Goal: Task Accomplishment & Management: Complete application form

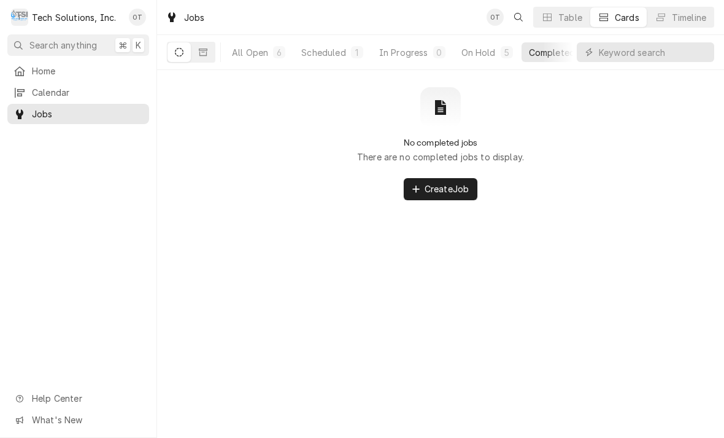
scroll to position [2, 0]
click at [46, 73] on span "Home" at bounding box center [87, 70] width 111 height 13
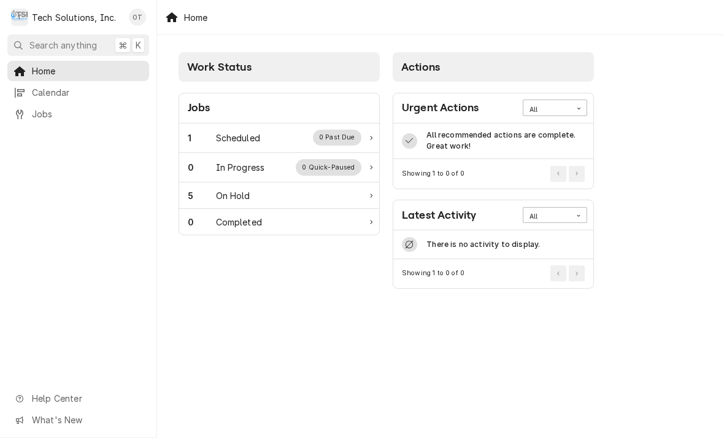
click at [354, 141] on div "0 Past Due" at bounding box center [337, 138] width 49 height 16
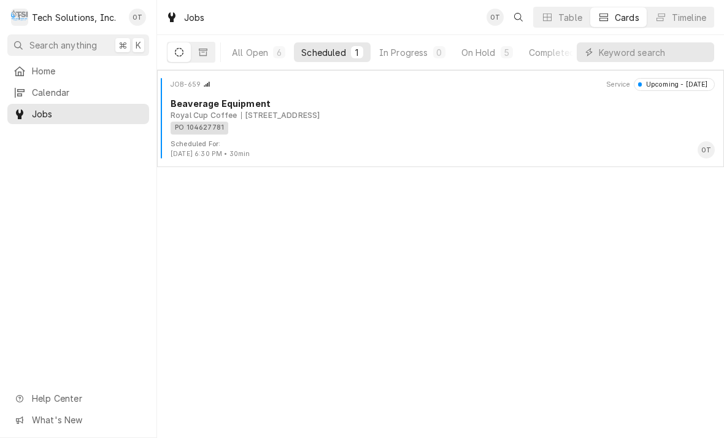
click at [353, 127] on div "PO 104627781" at bounding box center [439, 128] width 536 height 13
click at [352, 123] on div "PO 104627781" at bounding box center [439, 128] width 536 height 13
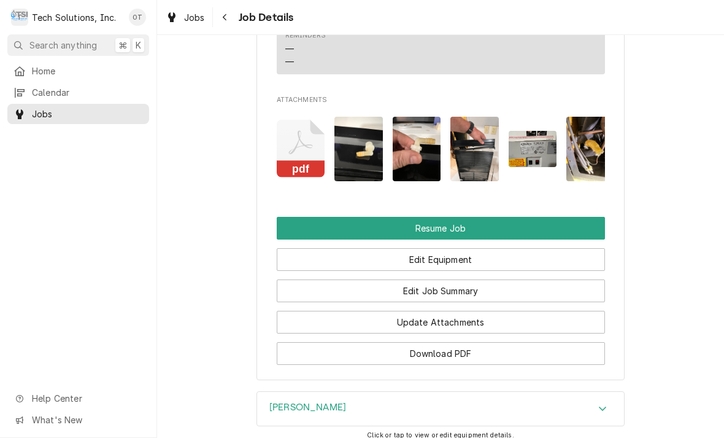
scroll to position [1097, 0]
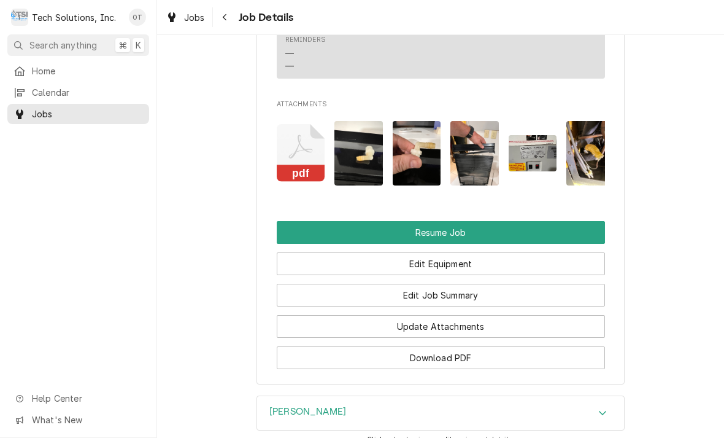
click at [436, 230] on button "Resume Job" at bounding box center [441, 232] width 328 height 23
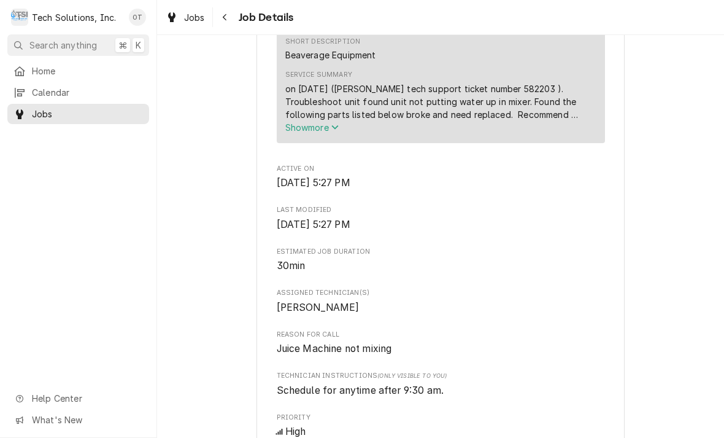
scroll to position [448, 0]
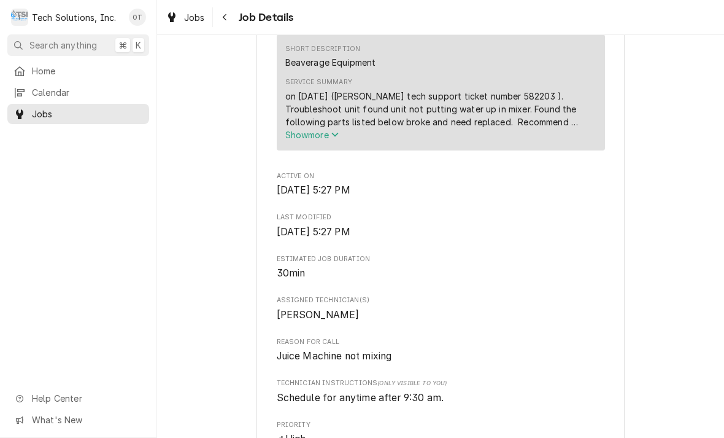
click at [331, 140] on span "Show more" at bounding box center [312, 135] width 54 height 10
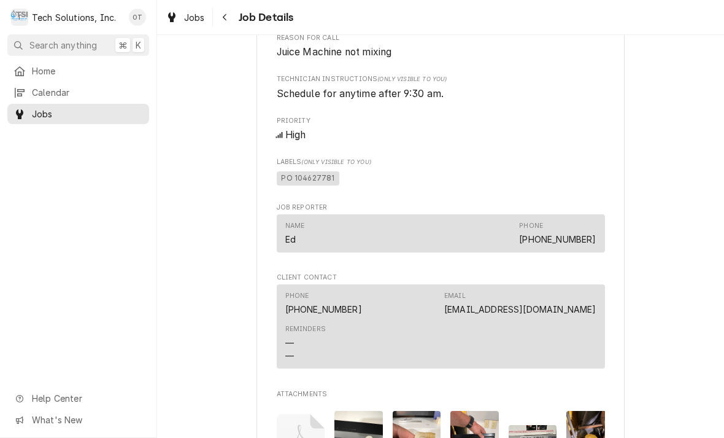
scroll to position [992, 0]
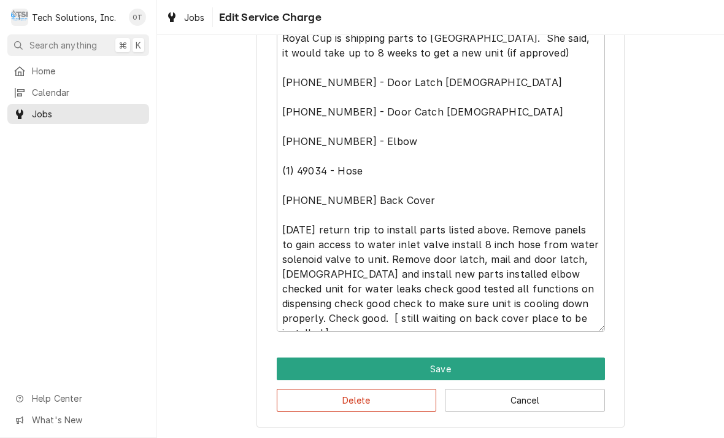
scroll to position [438, 0]
click at [573, 319] on textarea "on 9/5/25 (Cornelius tech support ticket number 582203 ). Troubleshoot unit fou…" at bounding box center [441, 148] width 328 height 365
type textarea "x"
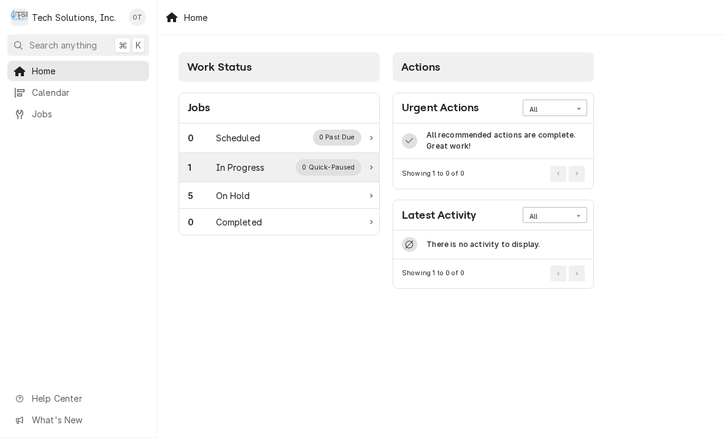
click at [330, 174] on div "1 In Progress 0 Quick-Paused" at bounding box center [279, 167] width 200 height 29
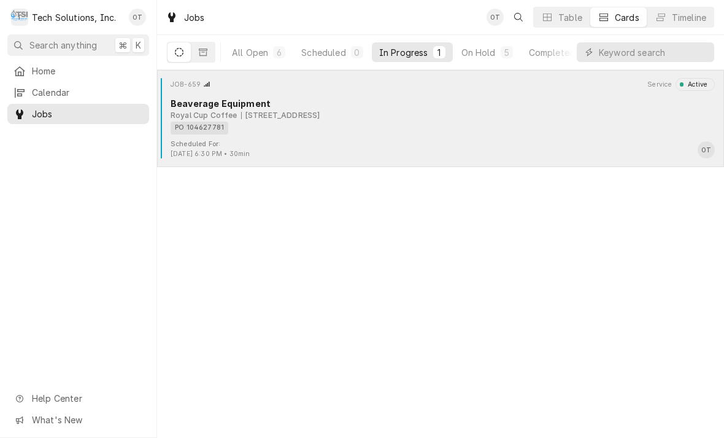
click at [319, 131] on div "PO 104627781" at bounding box center [439, 128] width 536 height 13
click at [320, 118] on div "805 Oakvale Rd, Princeton, WV 24740" at bounding box center [280, 115] width 79 height 11
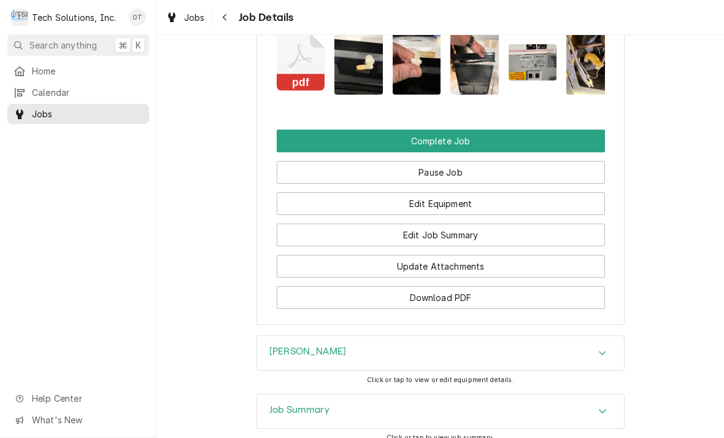
scroll to position [1136, 0]
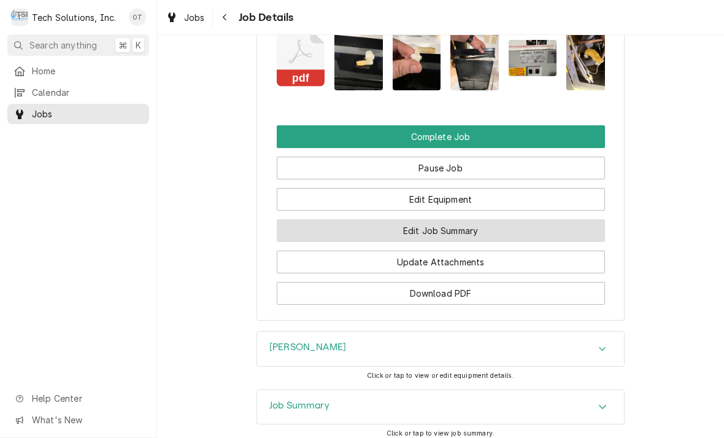
click at [432, 235] on button "Edit Job Summary" at bounding box center [441, 230] width 328 height 23
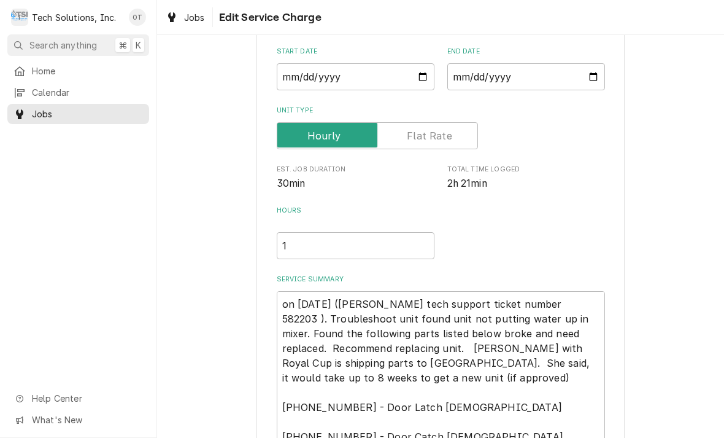
type textarea "x"
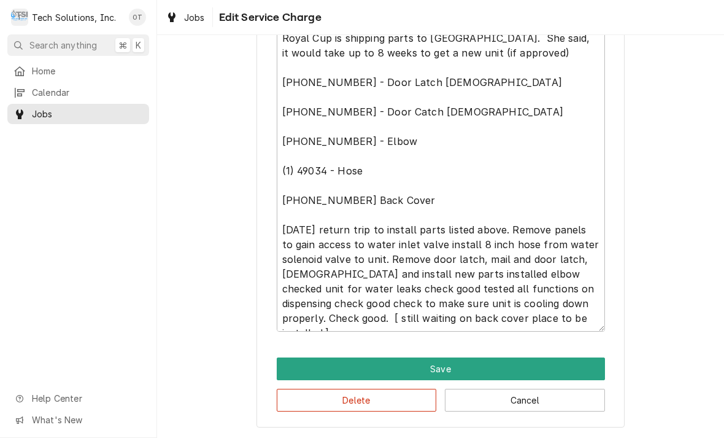
scroll to position [438, 0]
click at [576, 316] on textarea "on [DATE] ([PERSON_NAME] tech support ticket number 582203 ). Troubleshoot unit…" at bounding box center [441, 148] width 328 height 365
type textarea "on [DATE] ([PERSON_NAME] tech support ticket number 582203 ). Troubleshoot unit…"
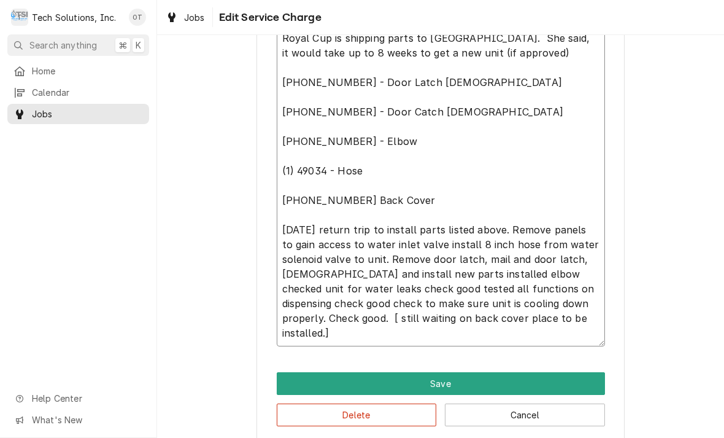
type textarea "x"
type textarea "on [DATE] ([PERSON_NAME] tech support ticket number 582203 ). Troubleshoot unit…"
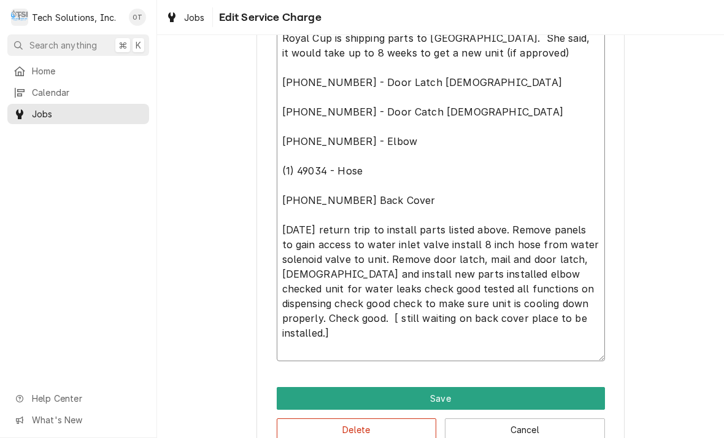
type textarea "x"
type textarea "on 9/5/25 (Cornelius tech support ticket number 582203 ). Troubleshoot unit fou…"
type textarea "x"
type textarea "on 9/5/25 (Cornelius tech support ticket number 582203 ). Troubleshoot unit fou…"
type textarea "x"
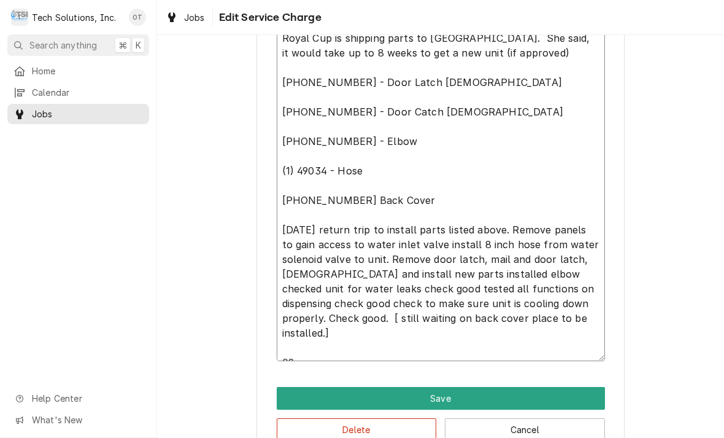
type textarea "on 9/5/25 (Cornelius tech support ticket number 582203 ). Troubleshoot unit fou…"
type textarea "x"
type textarea "on 9/5/25 (Cornelius tech support ticket number 582203 ). Troubleshoot unit fou…"
type textarea "x"
type textarea "on 9/5/25 (Cornelius tech support ticket number 582203 ). Troubleshoot unit fou…"
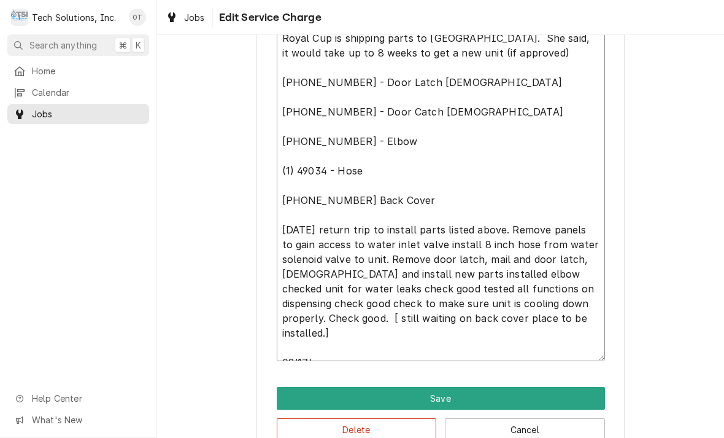
type textarea "x"
type textarea "on 9/5/25 (Cornelius tech support ticket number 582203 ). Troubleshoot unit fou…"
type textarea "x"
type textarea "on 9/5/25 (Cornelius tech support ticket number 582203 ). Troubleshoot unit fou…"
type textarea "x"
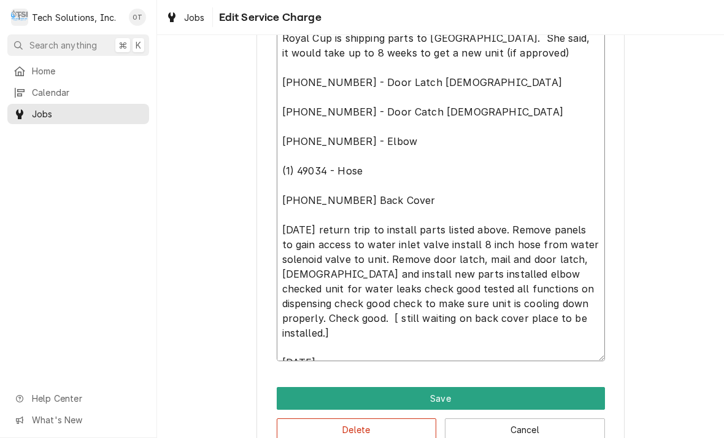
type textarea "on 9/5/25 (Cornelius tech support ticket number 582203 ). Troubleshoot unit fou…"
type textarea "x"
type textarea "on 9/5/25 (Cornelius tech support ticket number 582203 ). Troubleshoot unit fou…"
type textarea "x"
type textarea "on 9/5/25 (Cornelius tech support ticket number 582203 ). Troubleshoot unit fou…"
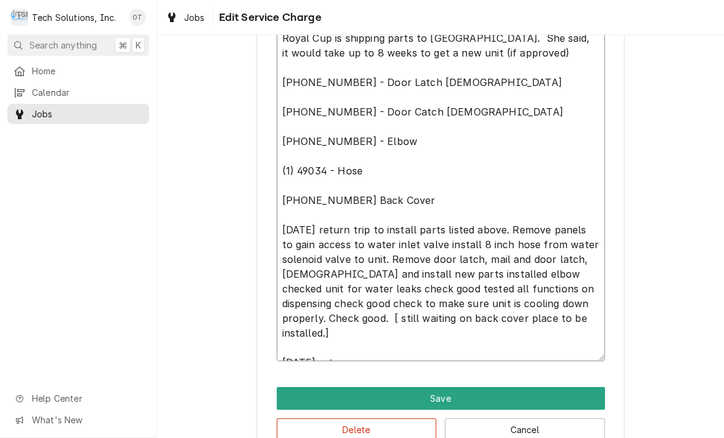
type textarea "x"
type textarea "on 9/5/25 (Cornelius tech support ticket number 582203 ). Troubleshoot unit fou…"
type textarea "x"
type textarea "on 9/5/25 (Cornelius tech support ticket number 582203 ). Troubleshoot unit fou…"
type textarea "x"
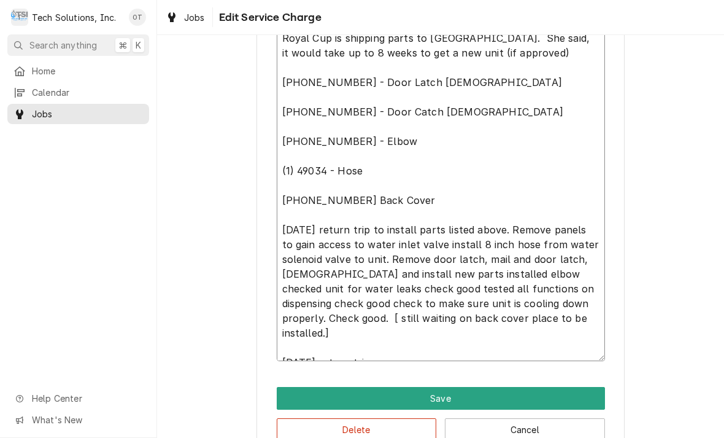
type textarea "on 9/5/25 (Cornelius tech support ticket number 582203 ). Troubleshoot unit fou…"
type textarea "x"
type textarea "on 9/5/25 (Cornelius tech support ticket number 582203 ). Troubleshoot unit fou…"
type textarea "x"
type textarea "on 9/5/25 (Cornelius tech support ticket number 582203 ). Troubleshoot unit fou…"
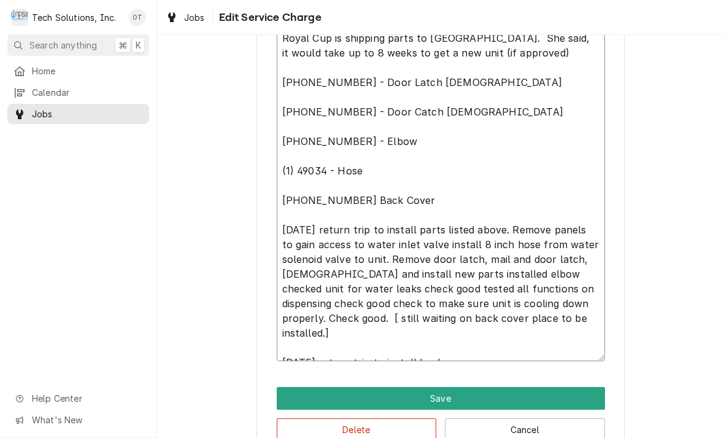
type textarea "x"
type textarea "on 9/5/25 (Cornelius tech support ticket number 582203 ). Troubleshoot unit fou…"
type textarea "x"
type textarea "on 9/5/25 (Cornelius tech support ticket number 582203 ). Troubleshoot unit fou…"
type textarea "x"
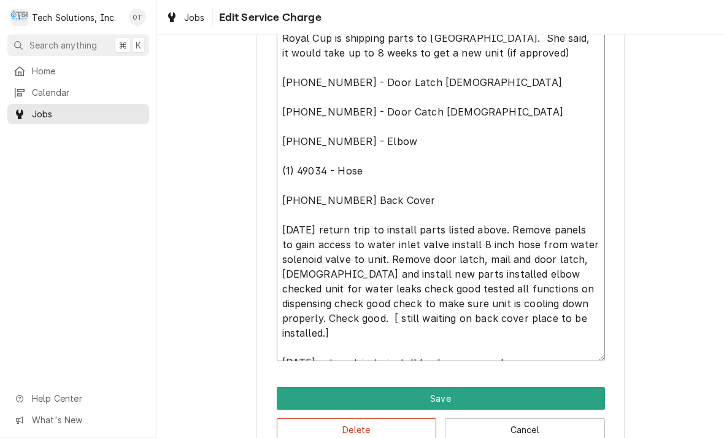
type textarea "on 9/5/25 (Cornelius tech support ticket number 582203 ). Troubleshoot unit fou…"
type textarea "x"
type textarea "on 9/5/25 (Cornelius tech support ticket number 582203 ). Troubleshoot unit fou…"
type textarea "x"
type textarea "on 9/5/25 (Cornelius tech support ticket number 582203 ). Troubleshoot unit fou…"
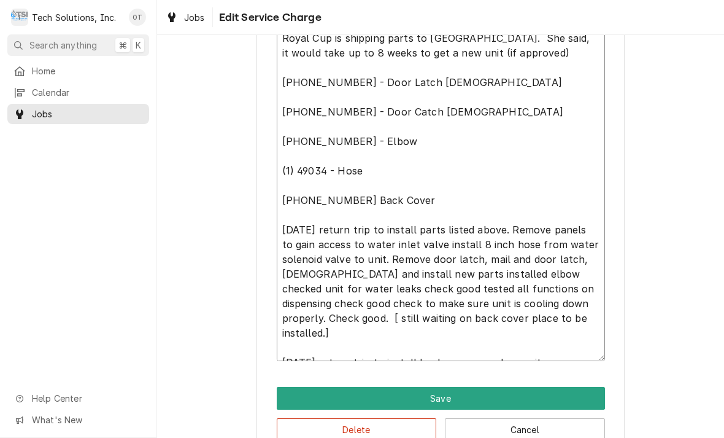
type textarea "x"
type textarea "on 9/5/25 (Cornelius tech support ticket number 582203 ). Troubleshoot unit fou…"
type textarea "x"
type textarea "on 9/5/25 (Cornelius tech support ticket number 582203 ). Troubleshoot unit fou…"
type textarea "x"
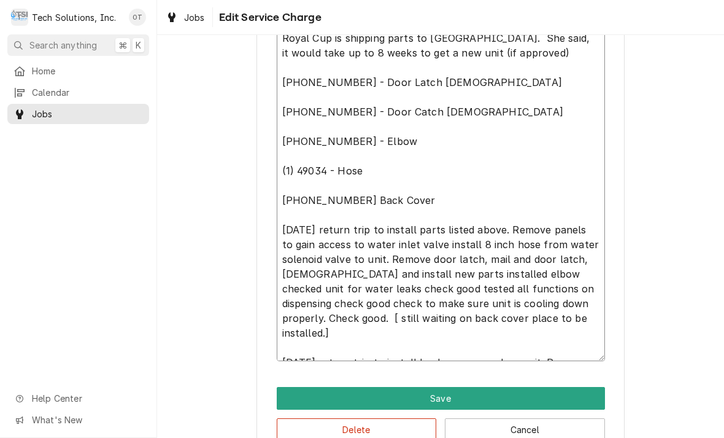
type textarea "on 9/5/25 (Cornelius tech support ticket number 582203 ). Troubleshoot unit fou…"
type textarea "x"
type textarea "on 9/5/25 (Cornelius tech support ticket number 582203 ). Troubleshoot unit fou…"
type textarea "x"
type textarea "on 9/5/25 (Cornelius tech support ticket number 582203 ). Troubleshoot unit fou…"
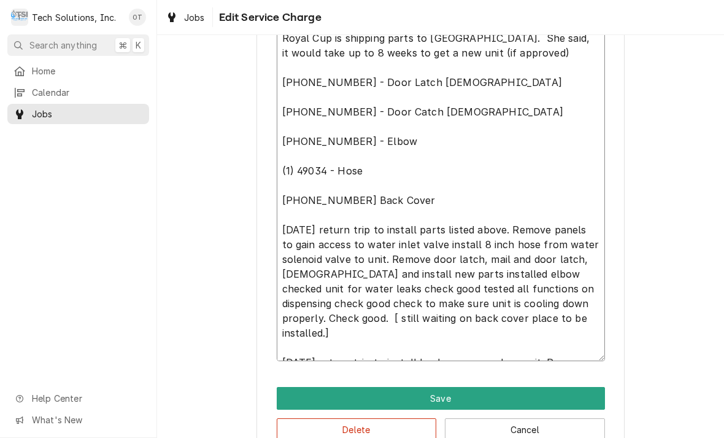
type textarea "x"
type textarea "on 9/5/25 (Cornelius tech support ticket number 582203 ). Troubleshoot unit fou…"
type textarea "x"
type textarea "on 9/5/25 (Cornelius tech support ticket number 582203 ). Troubleshoot unit fou…"
type textarea "x"
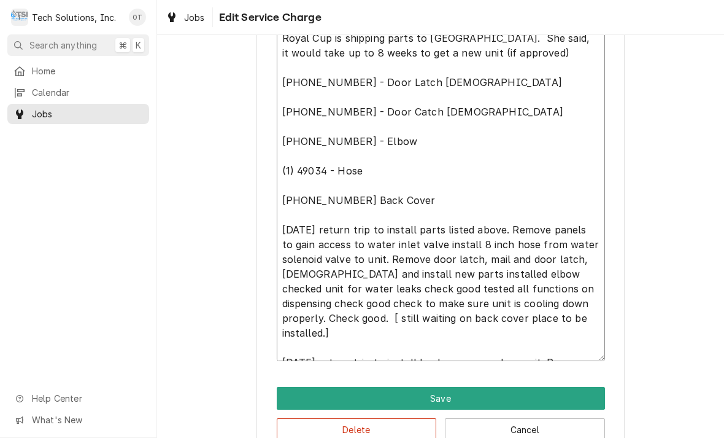
type textarea "on 9/5/25 (Cornelius tech support ticket number 582203 ). Troubleshoot unit fou…"
type textarea "x"
type textarea "on 9/5/25 (Cornelius tech support ticket number 582203 ). Troubleshoot unit fou…"
type textarea "x"
type textarea "on 9/5/25 (Cornelius tech support ticket number 582203 ). Troubleshoot unit fou…"
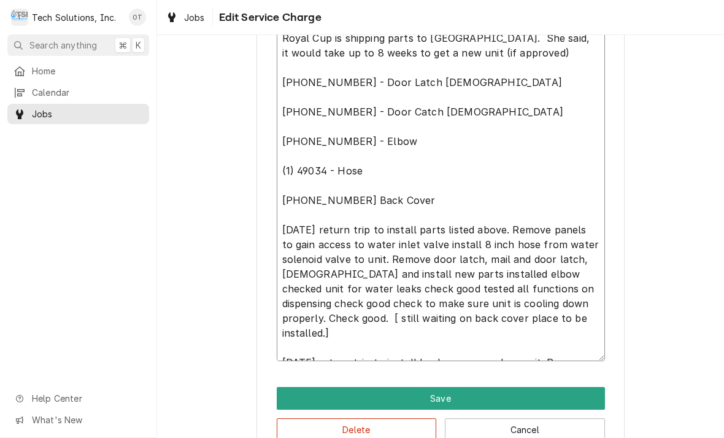
type textarea "x"
type textarea "on 9/5/25 (Cornelius tech support ticket number 582203 ). Troubleshoot unit fou…"
type textarea "x"
type textarea "on 9/5/25 (Cornelius tech support ticket number 582203 ). Troubleshoot unit fou…"
type textarea "x"
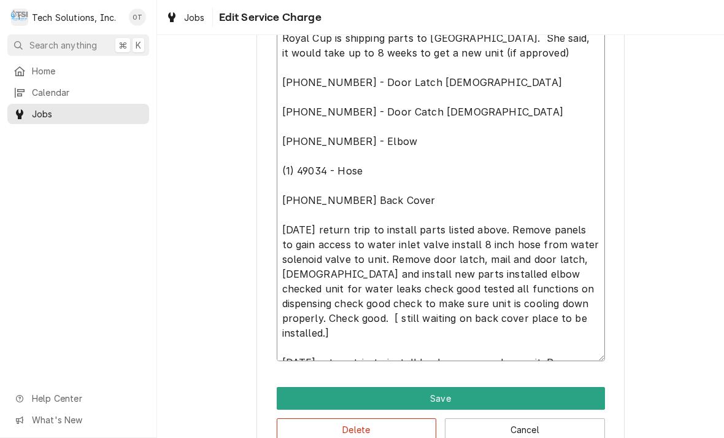
type textarea "on 9/5/25 (Cornelius tech support ticket number 582203 ). Troubleshoot unit fou…"
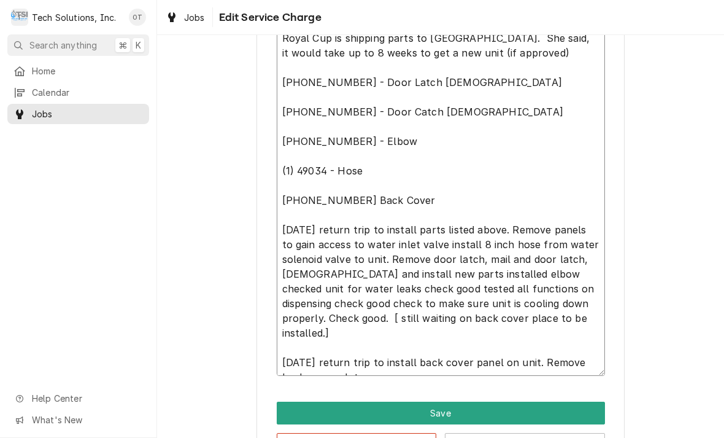
type textarea "x"
type textarea "on 9/5/25 (Cornelius tech support ticket number 582203 ). Troubleshoot unit fou…"
type textarea "x"
type textarea "on 9/5/25 (Cornelius tech support ticket number 582203 ). Troubleshoot unit fou…"
type textarea "x"
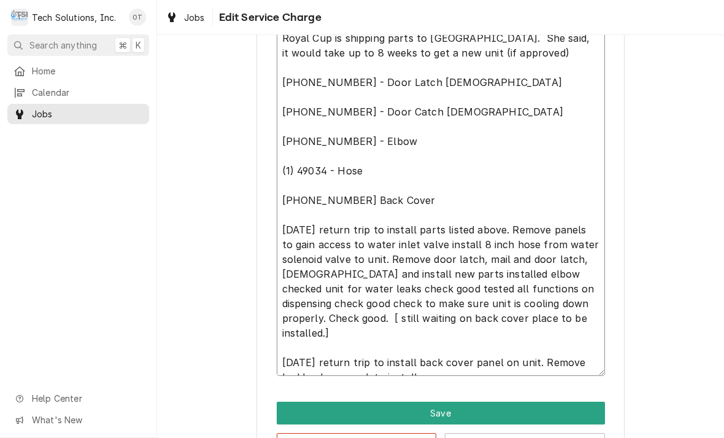
type textarea "on 9/5/25 (Cornelius tech support ticket number 582203 ). Troubleshoot unit fou…"
type textarea "x"
type textarea "on 9/5/25 (Cornelius tech support ticket number 582203 ). Troubleshoot unit fou…"
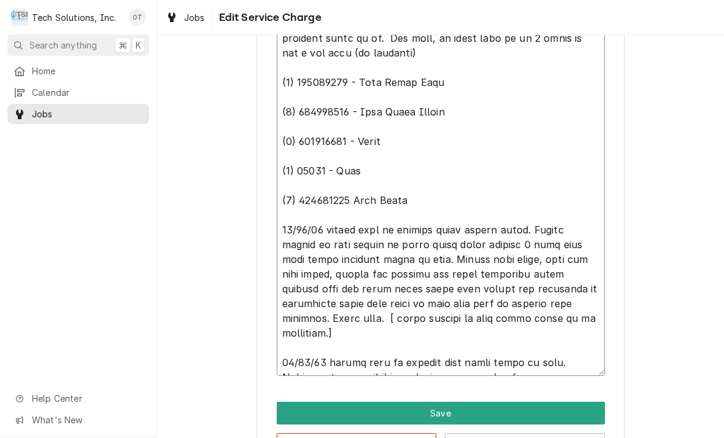
type textarea "x"
type textarea "on 9/5/25 (Cornelius tech support ticket number 582203 ). Troubleshoot unit fou…"
type textarea "x"
type textarea "on 9/5/25 (Cornelius tech support ticket number 582203 ). Troubleshoot unit fou…"
type textarea "x"
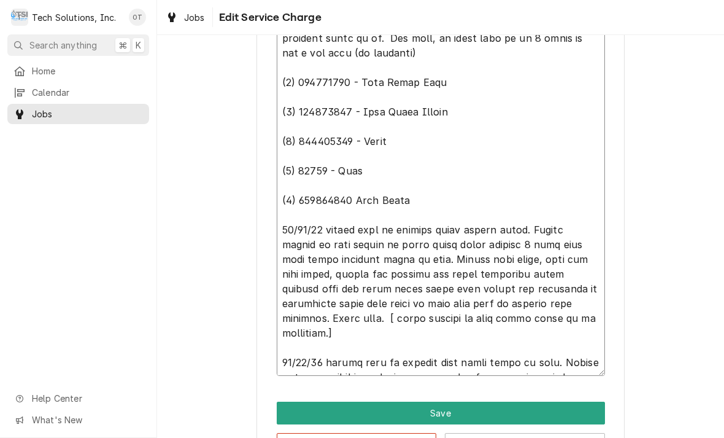
type textarea "on 9/5/25 (Cornelius tech support ticket number 582203 ). Troubleshoot unit fou…"
type textarea "x"
type textarea "on 9/5/25 (Cornelius tech support ticket number 582203 ). Troubleshoot unit fou…"
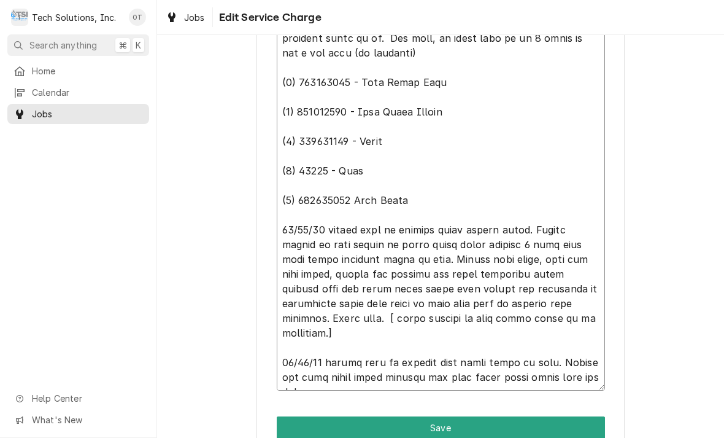
type textarea "x"
type textarea "on 9/5/25 (Cornelius tech support ticket number 582203 ). Troubleshoot unit fou…"
type textarea "x"
type textarea "on 9/5/25 (Cornelius tech support ticket number 582203 ). Troubleshoot unit fou…"
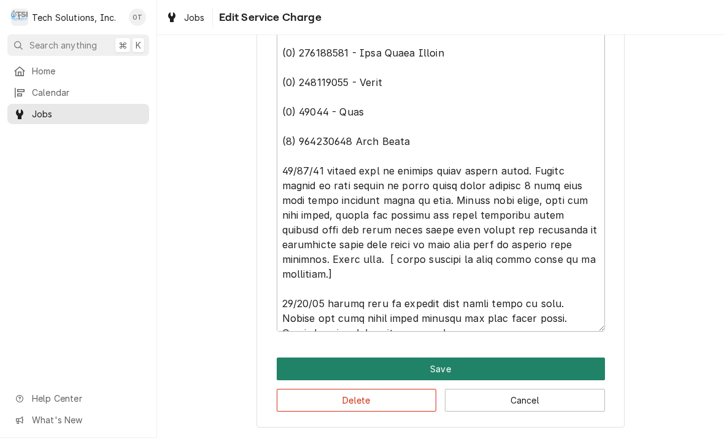
click at [440, 365] on button "Save" at bounding box center [441, 368] width 328 height 23
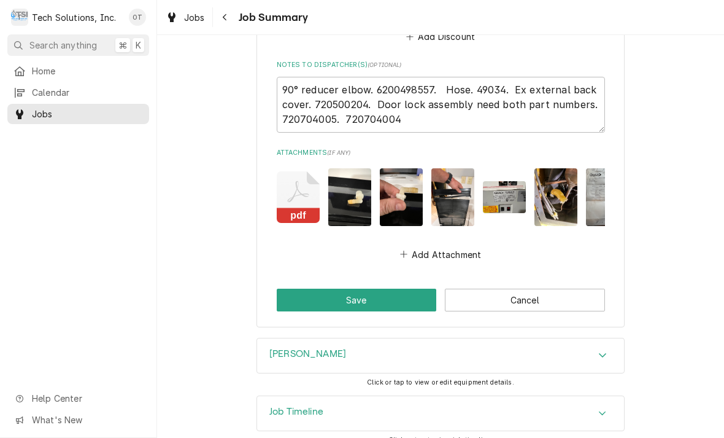
scroll to position [1095, 0]
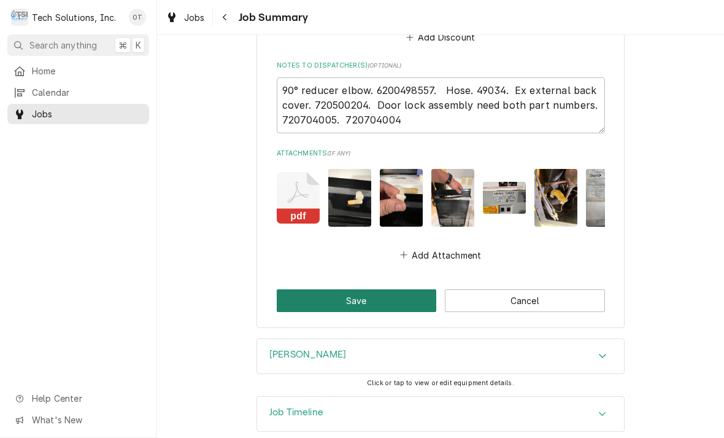
click at [362, 289] on button "Save" at bounding box center [357, 300] width 160 height 23
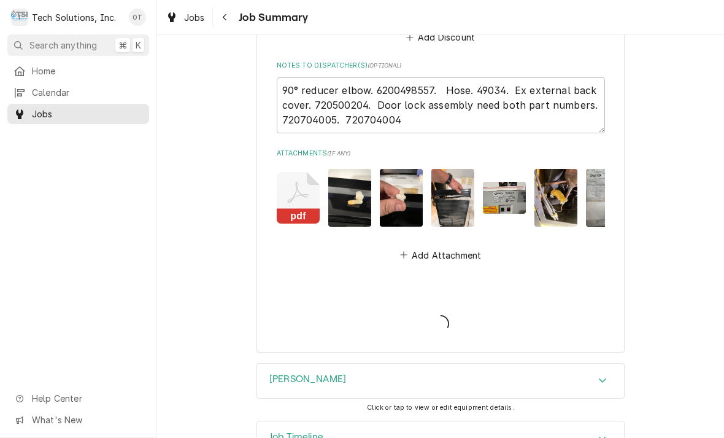
type textarea "x"
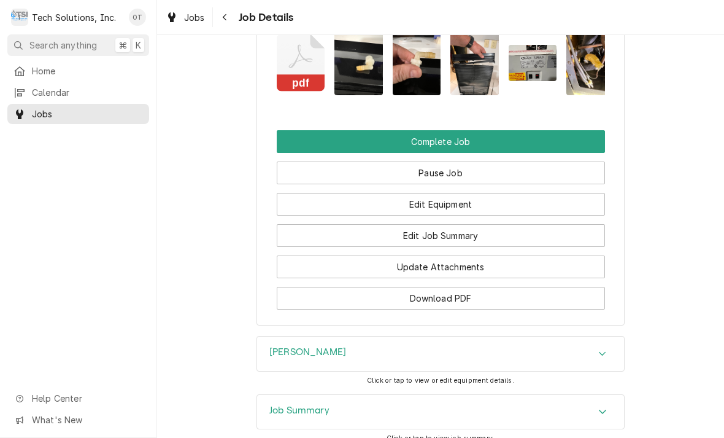
scroll to position [1134, 0]
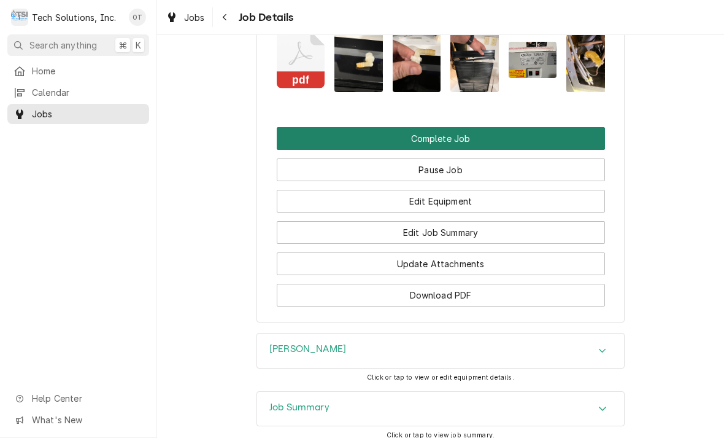
click at [441, 141] on button "Complete Job" at bounding box center [441, 138] width 328 height 23
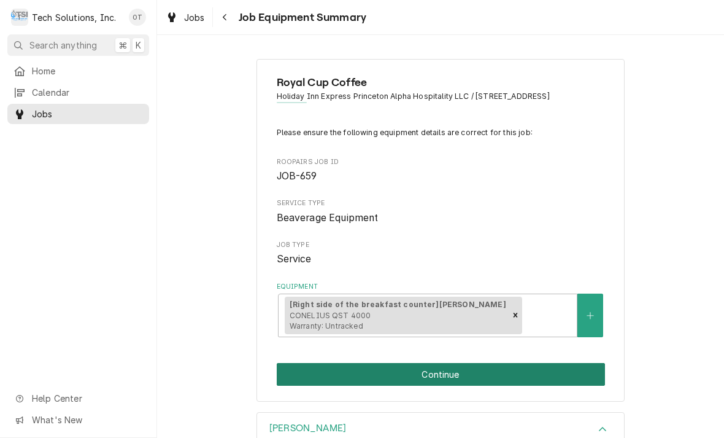
click at [448, 371] on button "Continue" at bounding box center [441, 374] width 328 height 23
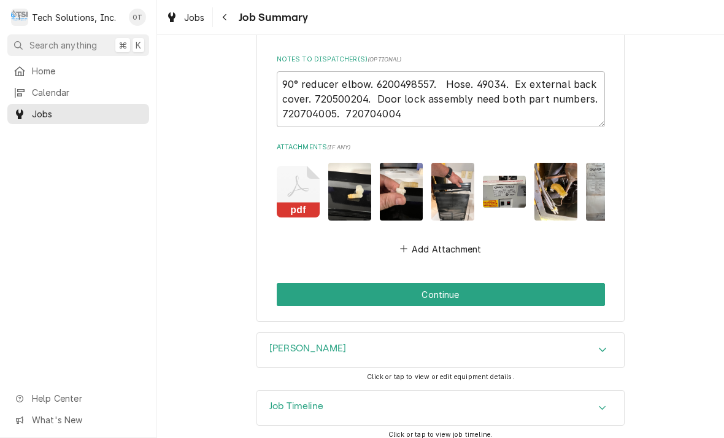
scroll to position [1101, 0]
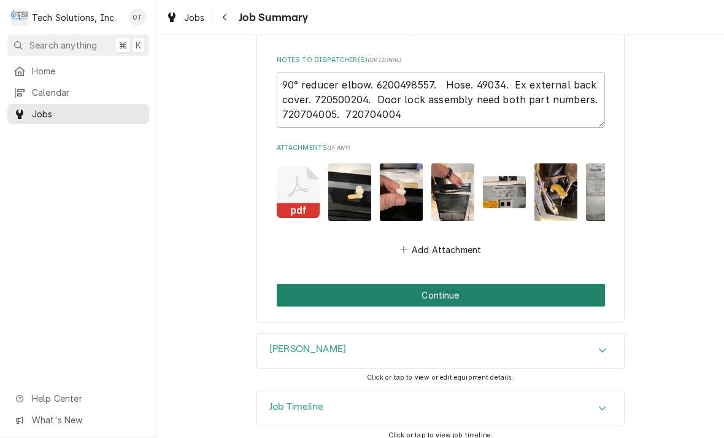
click at [437, 285] on button "Continue" at bounding box center [441, 295] width 328 height 23
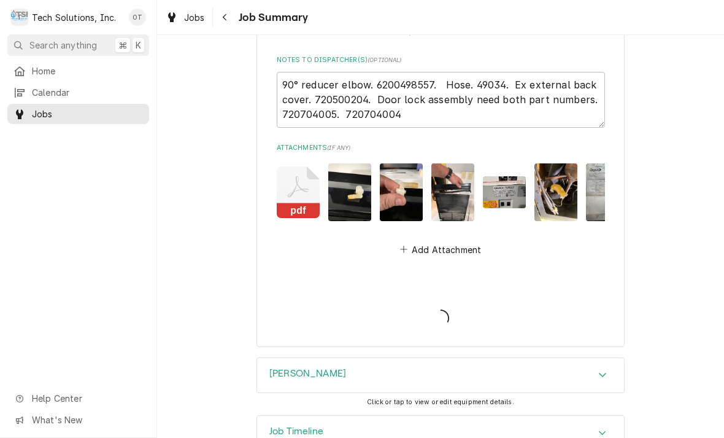
type textarea "x"
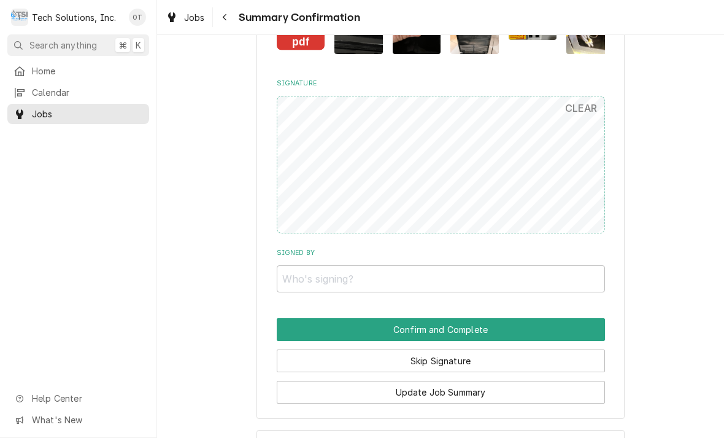
scroll to position [998, 0]
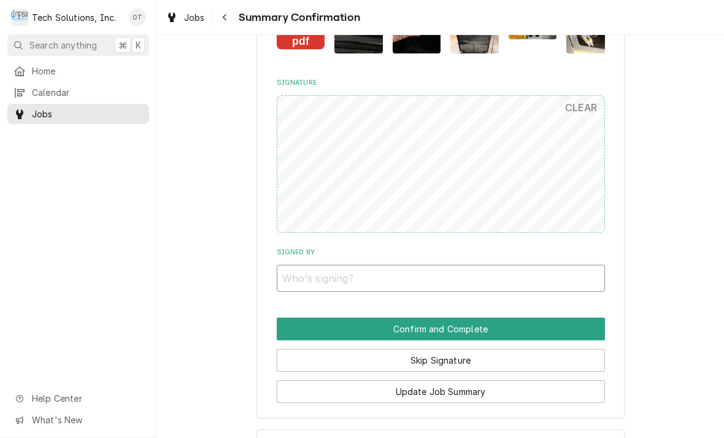
click at [306, 268] on input "Signed By" at bounding box center [441, 278] width 328 height 27
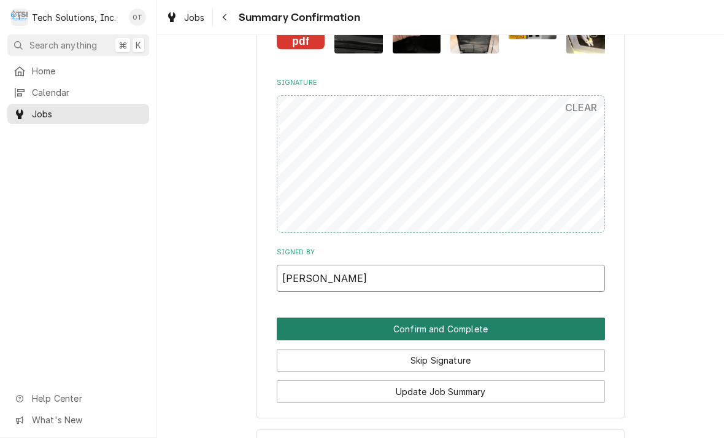
type input "[PERSON_NAME]"
click at [428, 328] on button "Confirm and Complete" at bounding box center [441, 328] width 328 height 23
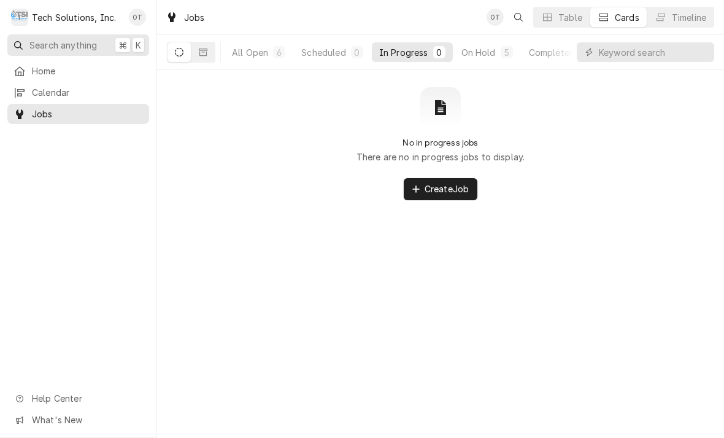
click at [25, 53] on button "Search anything ⌘ K" at bounding box center [78, 44] width 142 height 21
